Goal: Entertainment & Leisure: Browse casually

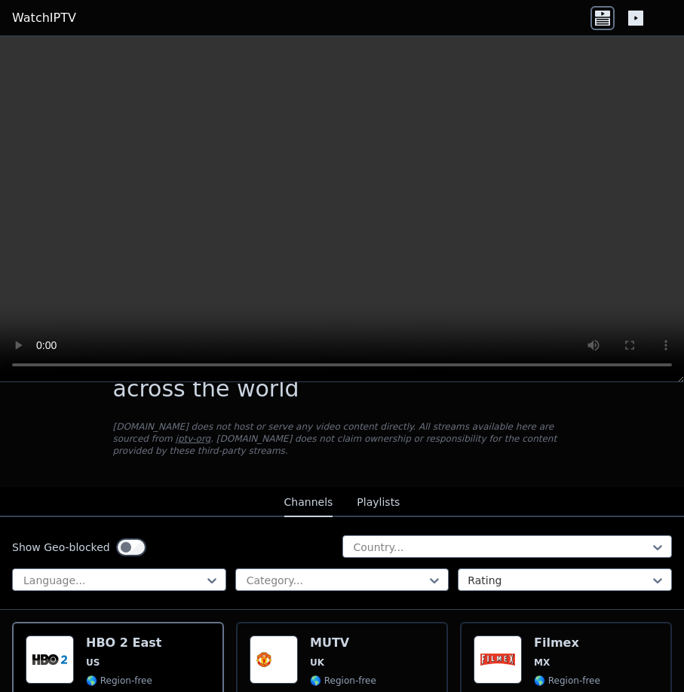
scroll to position [271, 0]
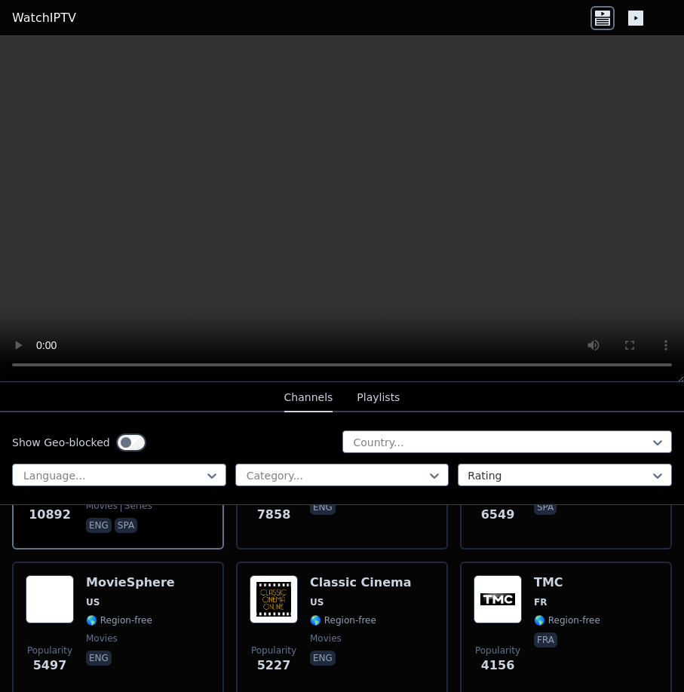
click at [366, 393] on button "Playlists" at bounding box center [378, 398] width 43 height 29
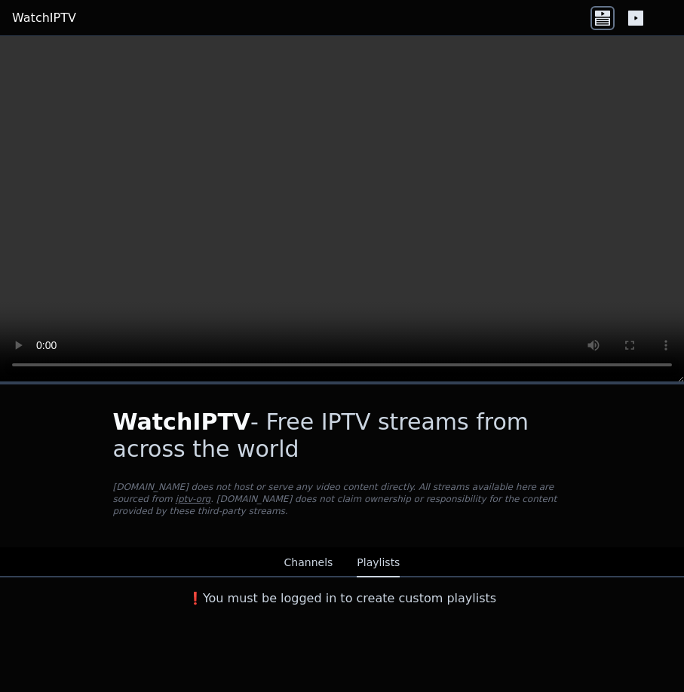
scroll to position [0, 0]
click at [325, 559] on button "Channels" at bounding box center [308, 563] width 49 height 29
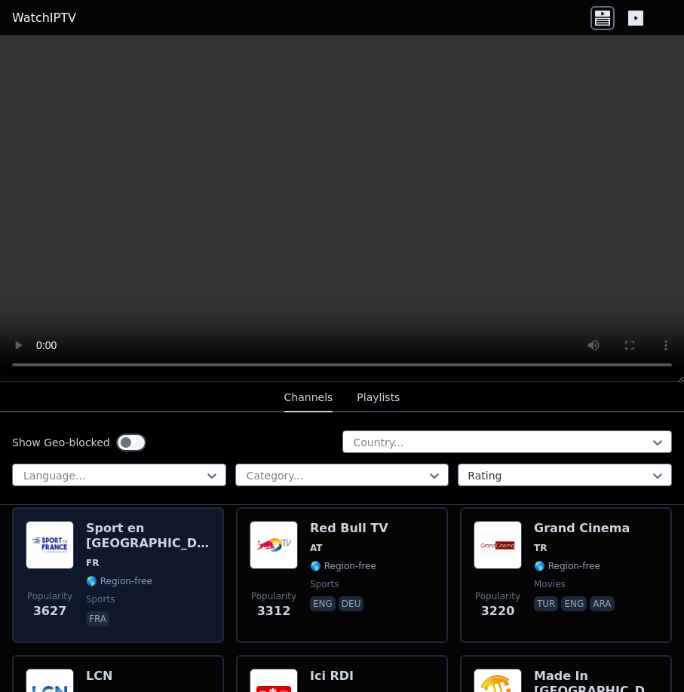
scroll to position [633, 0]
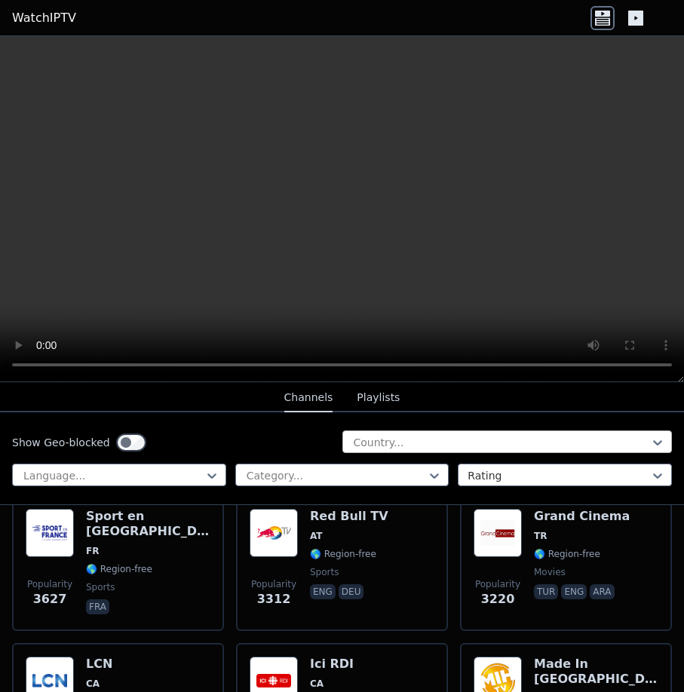
click at [408, 440] on div at bounding box center [501, 442] width 298 height 15
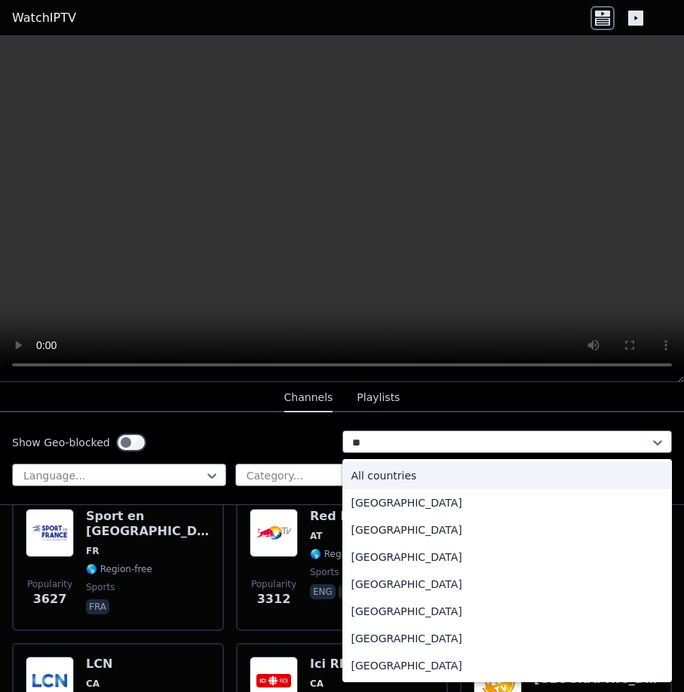
type input "***"
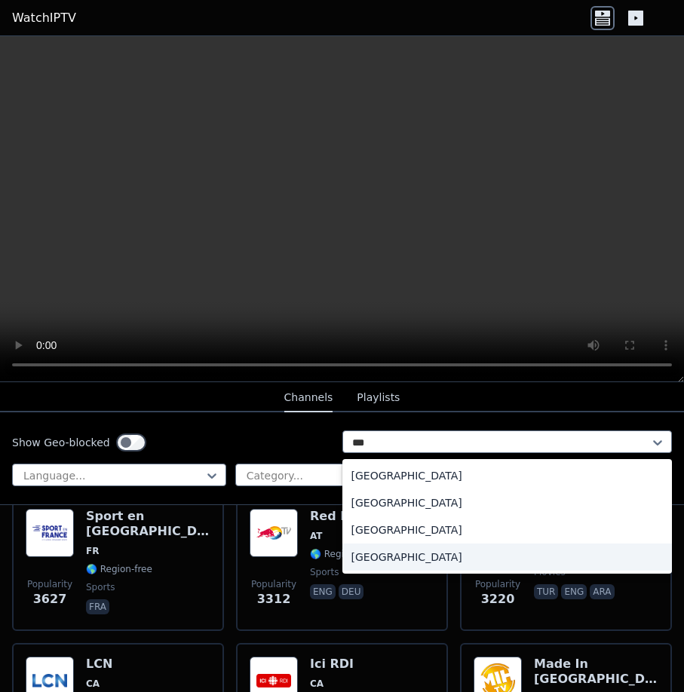
click at [441, 552] on div "[GEOGRAPHIC_DATA]" at bounding box center [507, 556] width 330 height 27
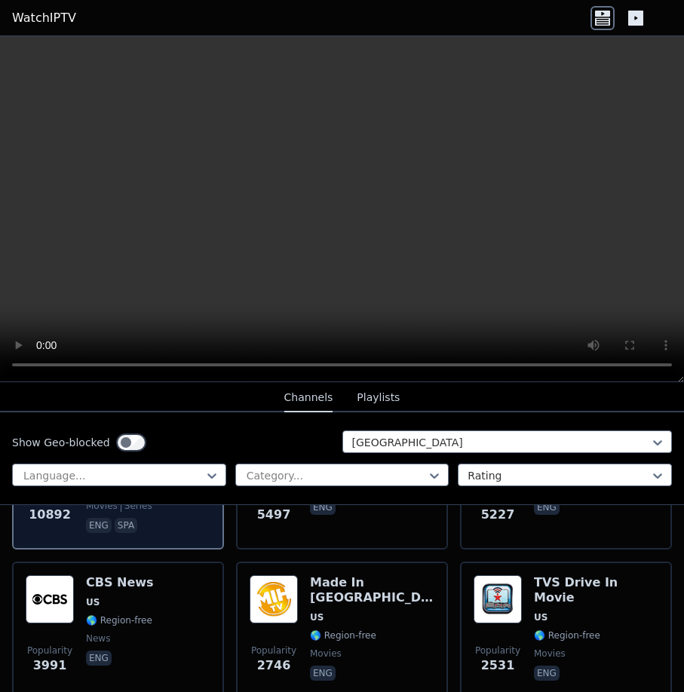
scroll to position [90, 0]
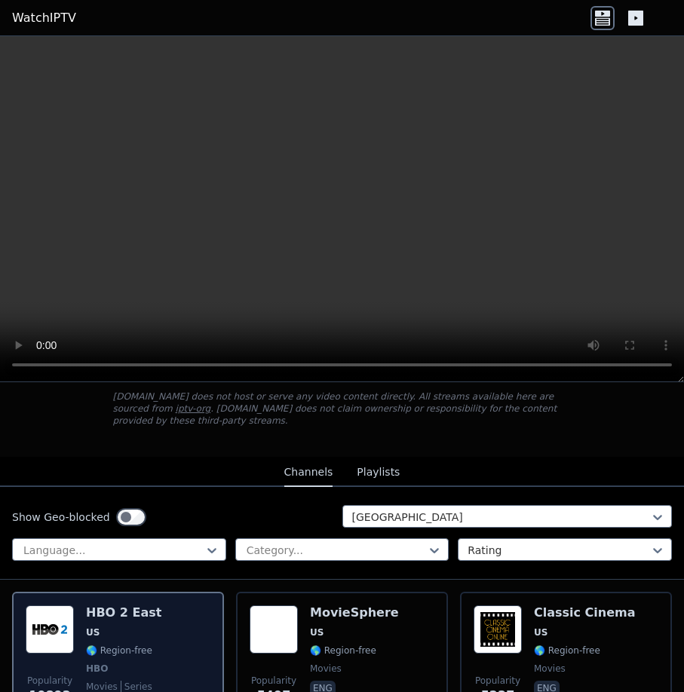
click at [140, 626] on span "US" at bounding box center [123, 632] width 75 height 12
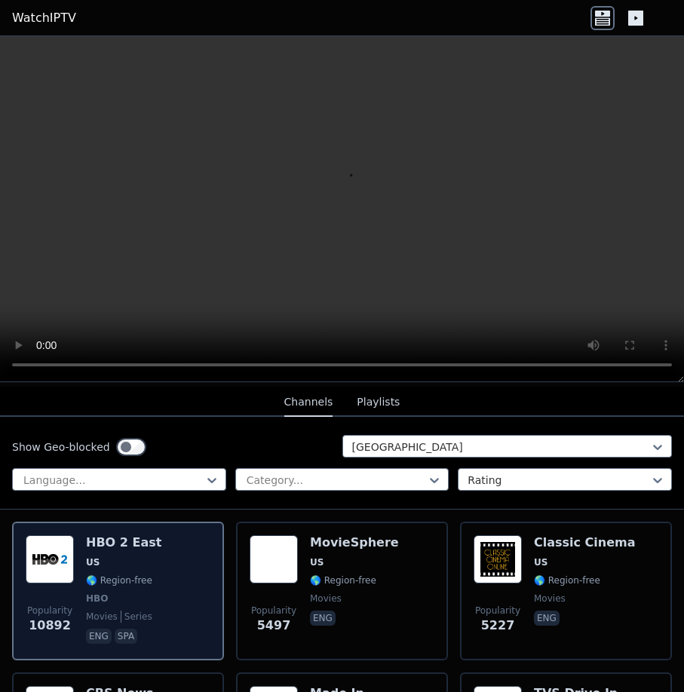
scroll to position [181, 0]
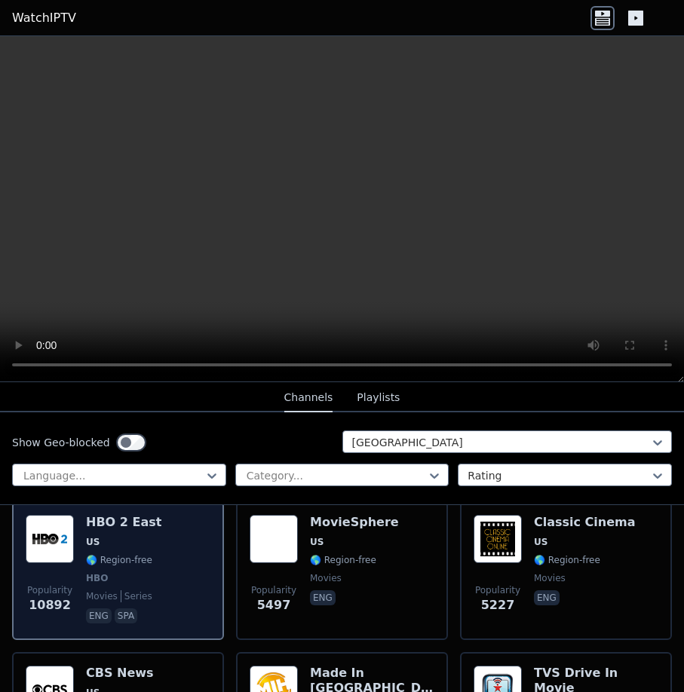
click at [157, 580] on div "Popularity 10892 HBO 2 East US 🌎 Region-free HBO movies series eng spa" at bounding box center [118, 571] width 185 height 112
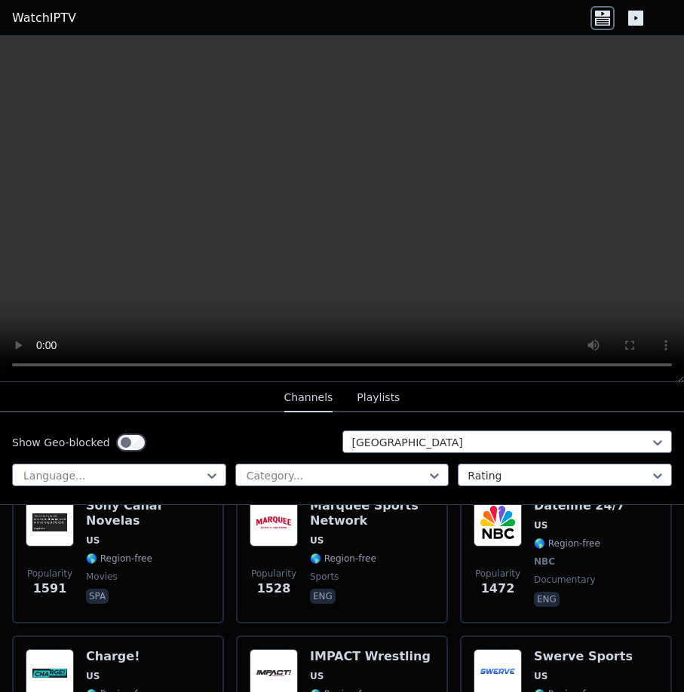
scroll to position [814, 0]
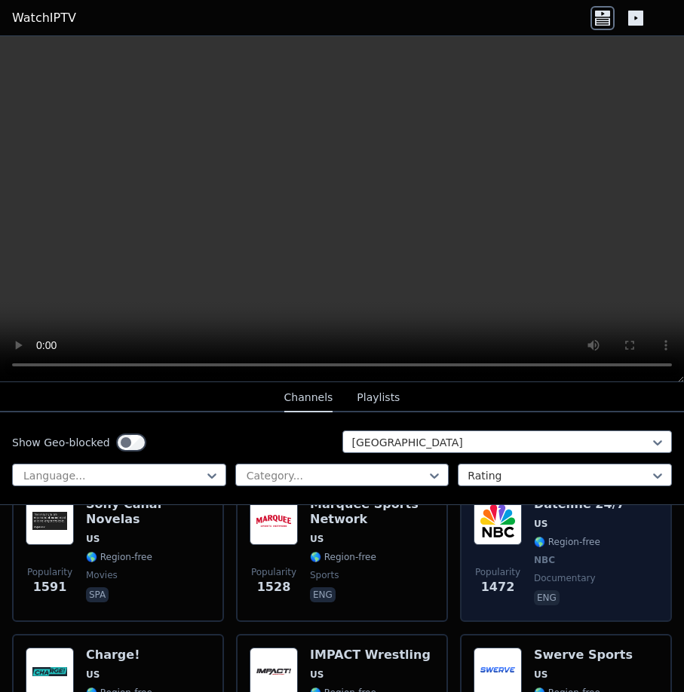
click at [537, 559] on div "Dateline 24/7 US 🌎 Region-free NBC documentary eng" at bounding box center [579, 553] width 91 height 112
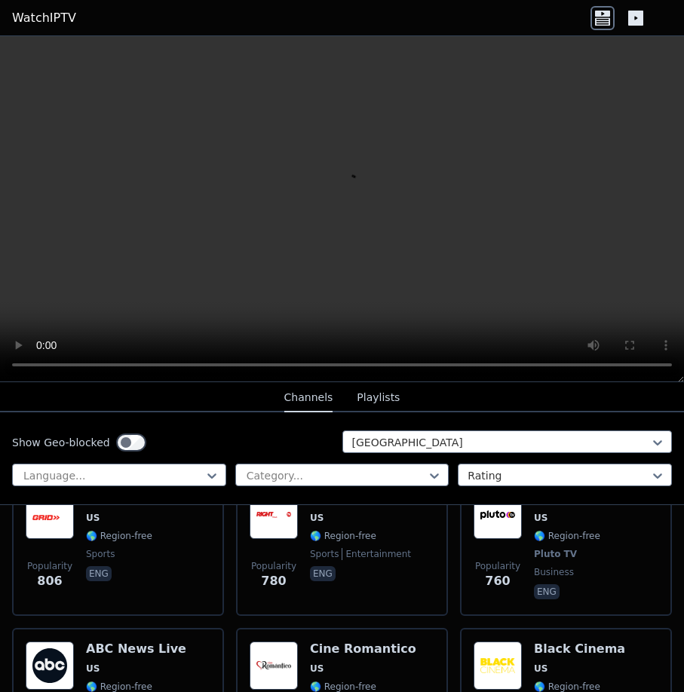
scroll to position [2533, 0]
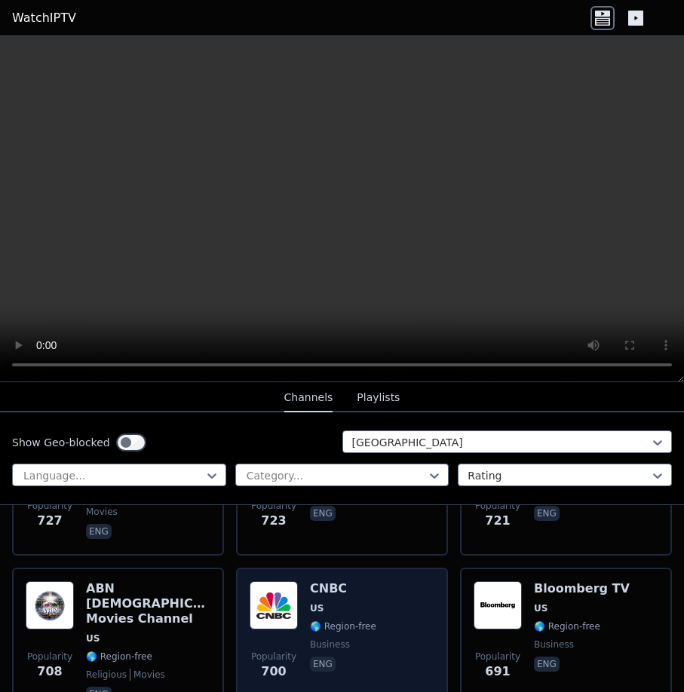
click at [354, 611] on div "CNBC US 🌎 Region-free business eng" at bounding box center [343, 643] width 66 height 124
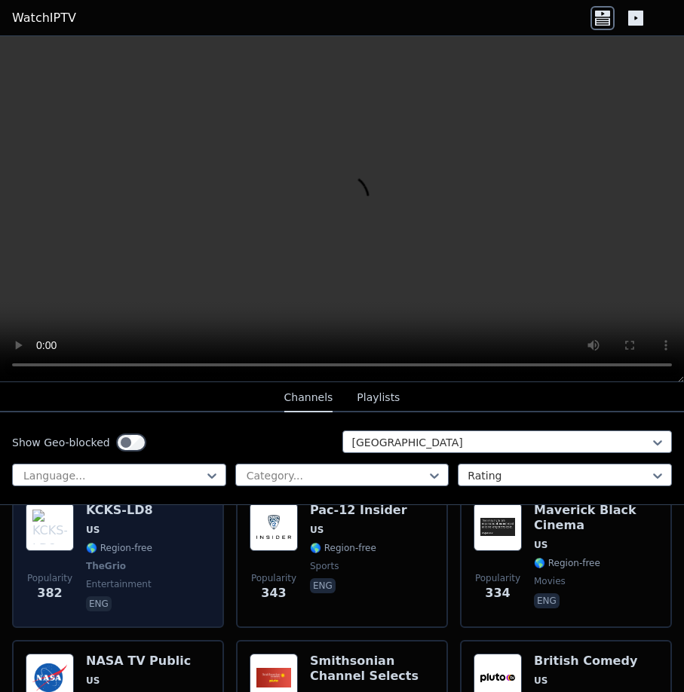
scroll to position [4703, 0]
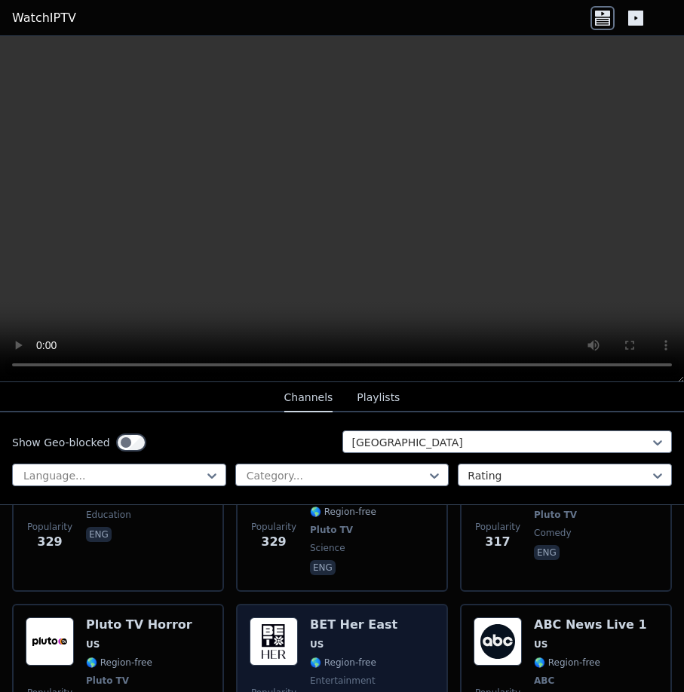
click at [310, 675] on span "entertainment" at bounding box center [343, 681] width 66 height 12
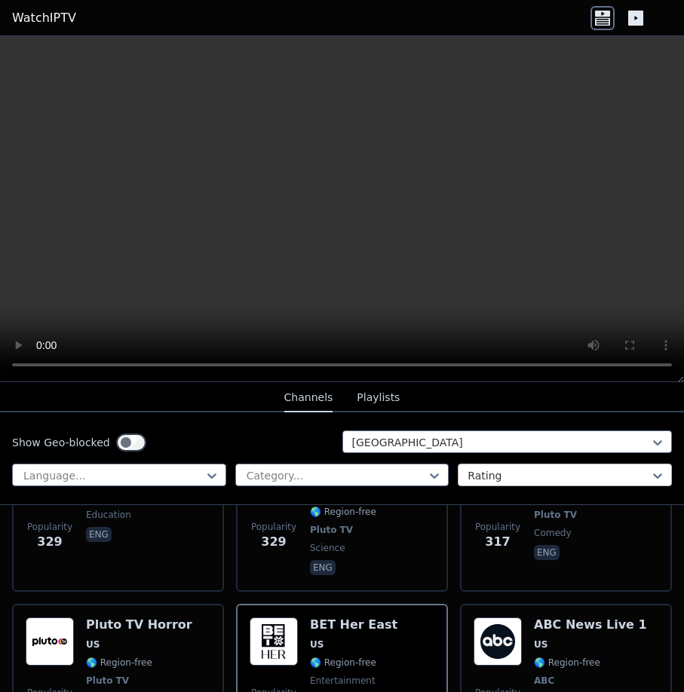
click at [458, 475] on div "Rating" at bounding box center [565, 475] width 214 height 23
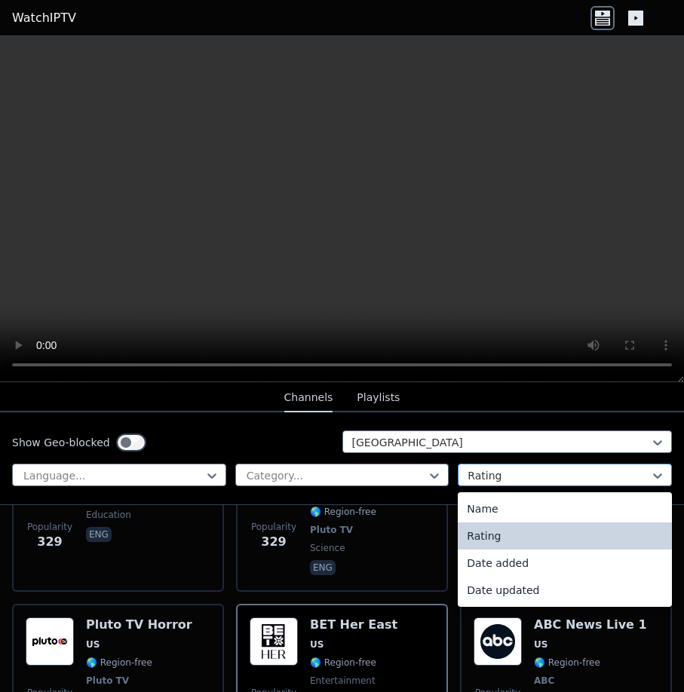
click at [458, 475] on div "Rating" at bounding box center [565, 475] width 214 height 23
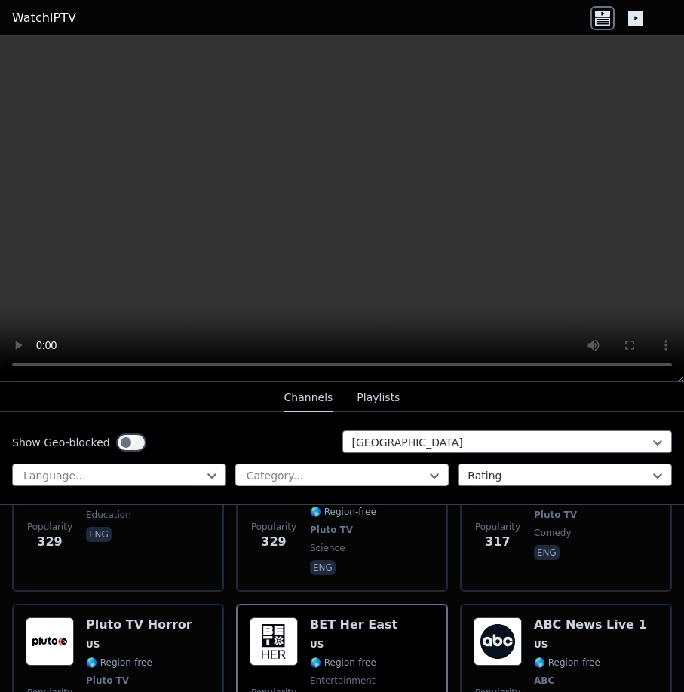
click at [415, 478] on div at bounding box center [336, 475] width 182 height 15
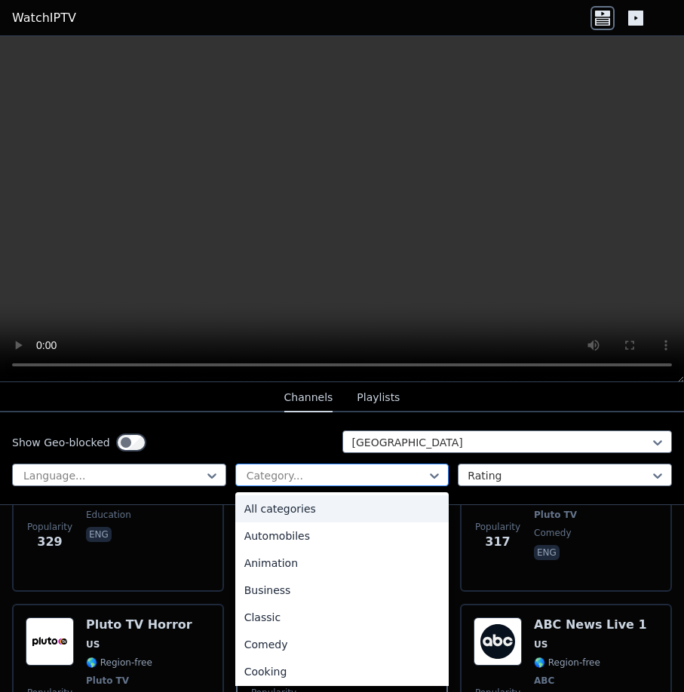
click at [415, 478] on div at bounding box center [336, 475] width 182 height 15
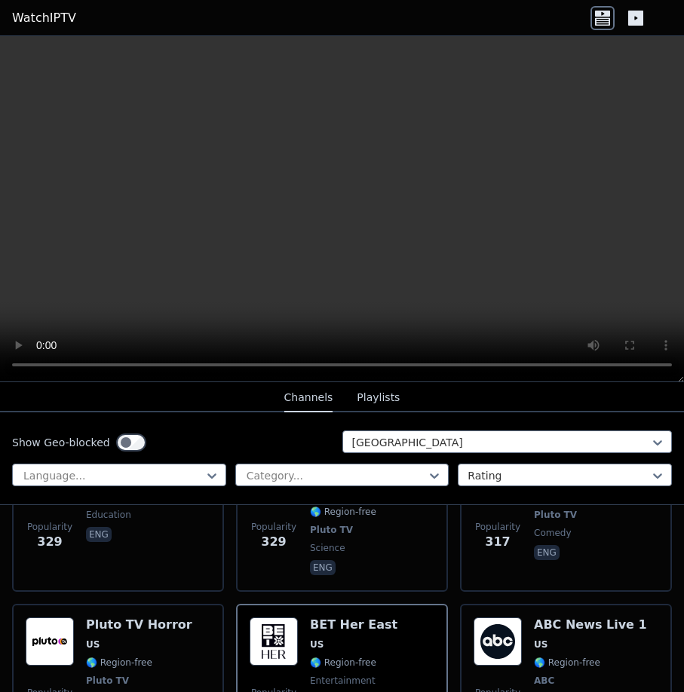
click at [147, 460] on div "Show Geo-blocked [GEOGRAPHIC_DATA] Language... Category... Rating" at bounding box center [342, 458] width 684 height 93
click at [149, 470] on div at bounding box center [113, 475] width 182 height 15
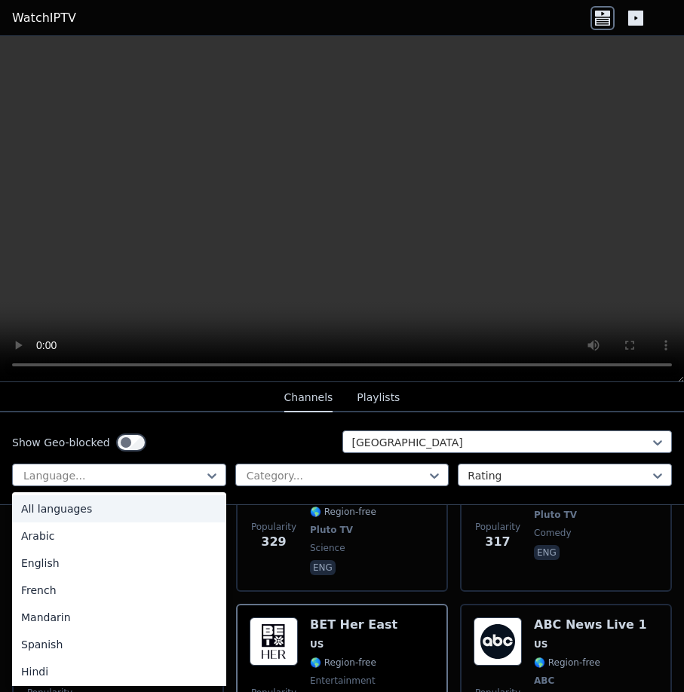
click at [250, 434] on div "Show Geo-blocked [GEOGRAPHIC_DATA]" at bounding box center [342, 442] width 660 height 24
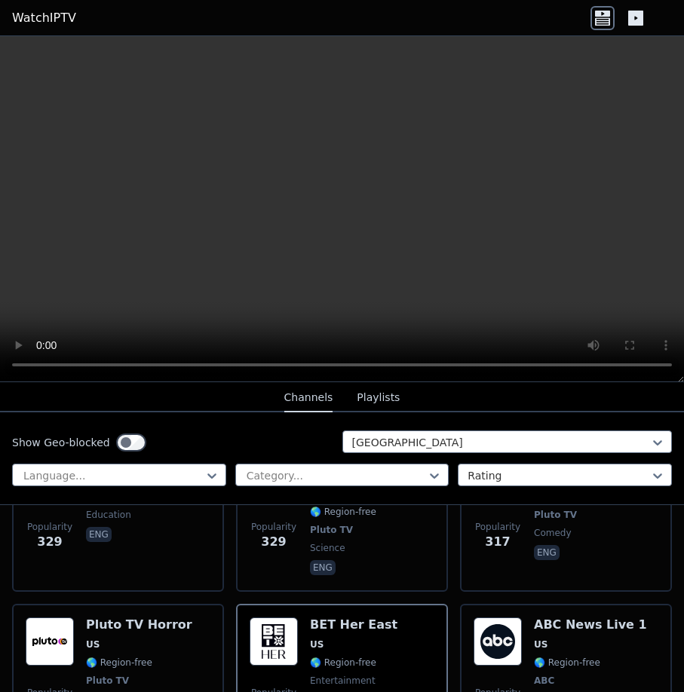
click at [398, 403] on div "Channels Playlists" at bounding box center [342, 398] width 140 height 29
